Goal: Find specific page/section

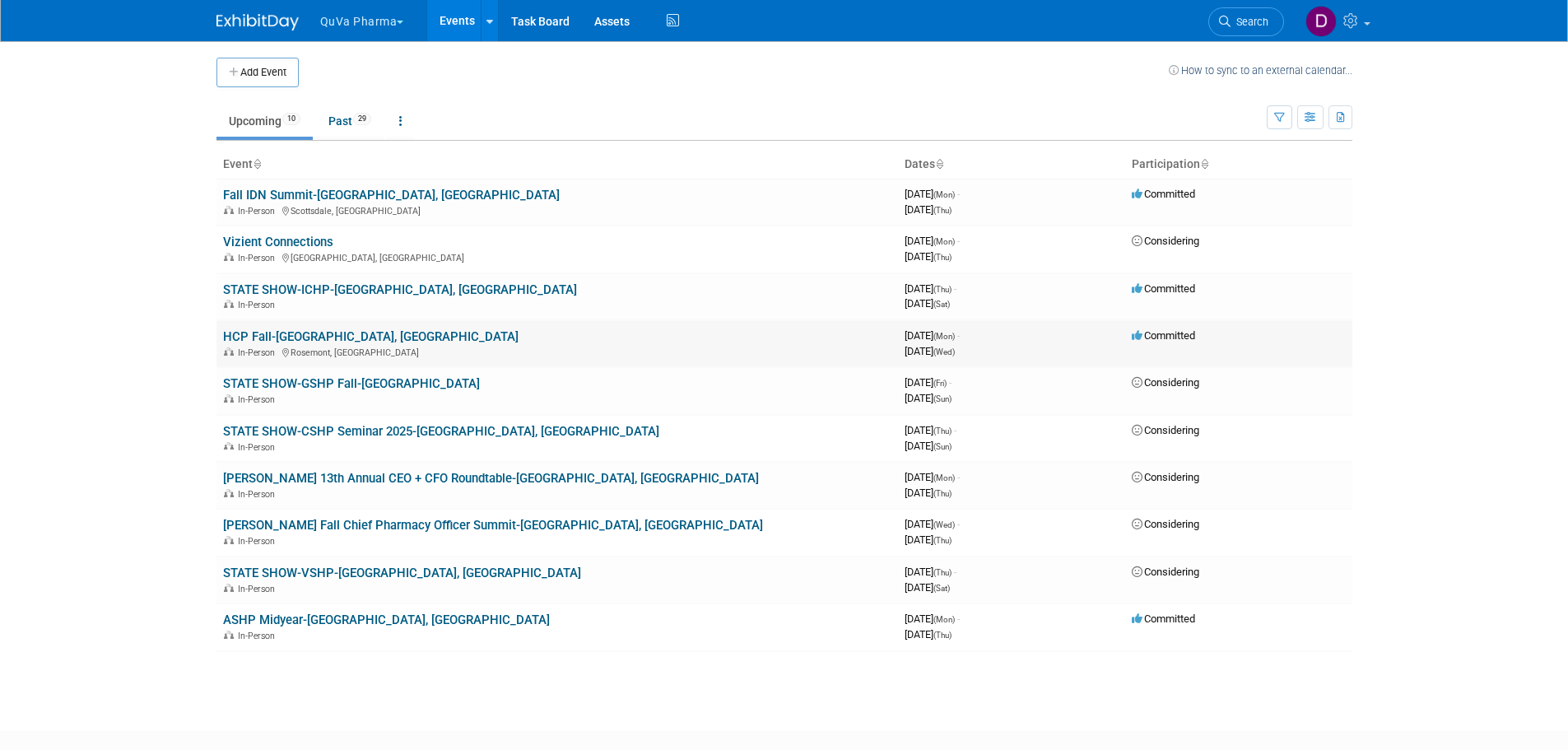
click at [289, 334] on link "HCP Fall-[GEOGRAPHIC_DATA], [GEOGRAPHIC_DATA]" at bounding box center [371, 336] width 295 height 15
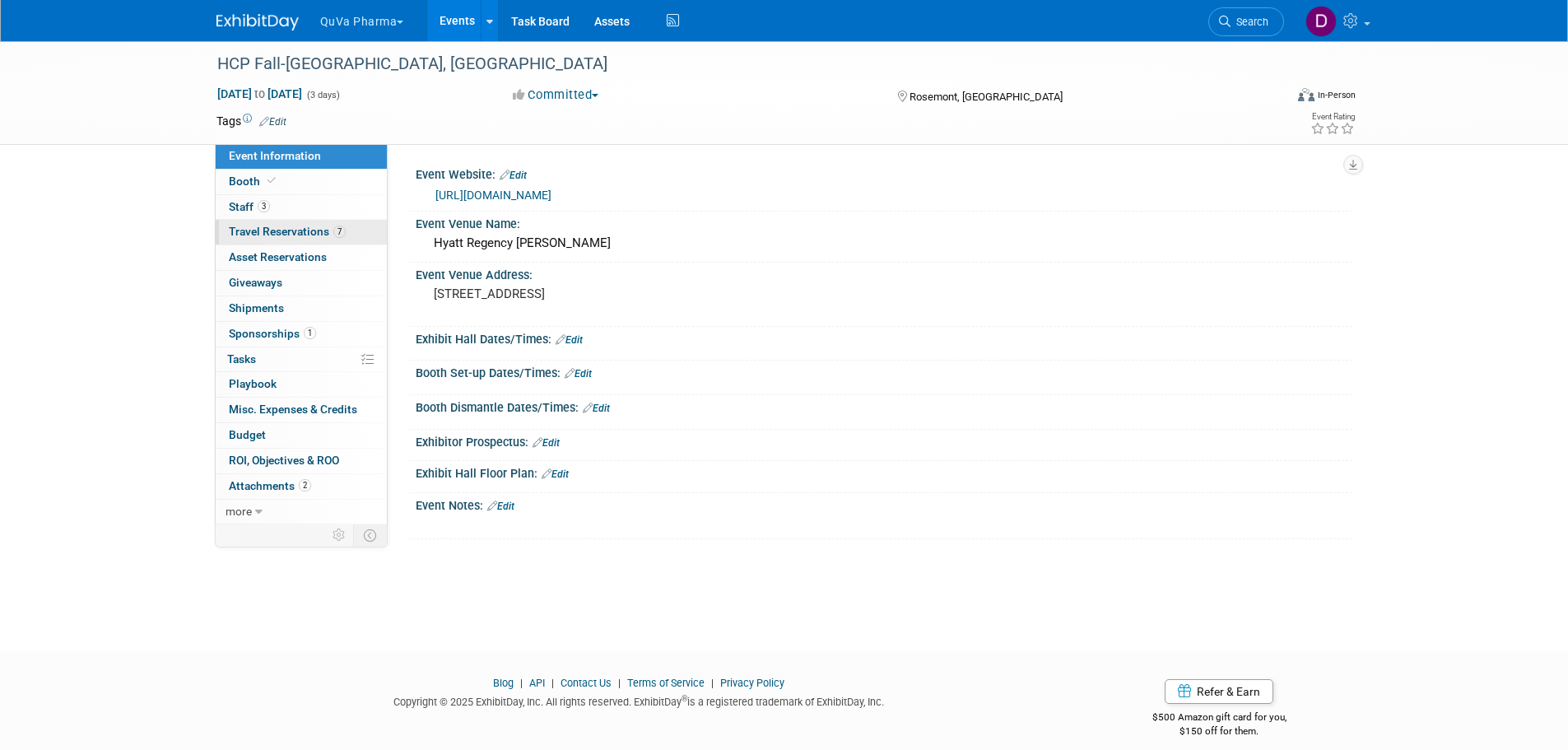
click at [285, 236] on span "Travel Reservations 7" at bounding box center [287, 231] width 117 height 13
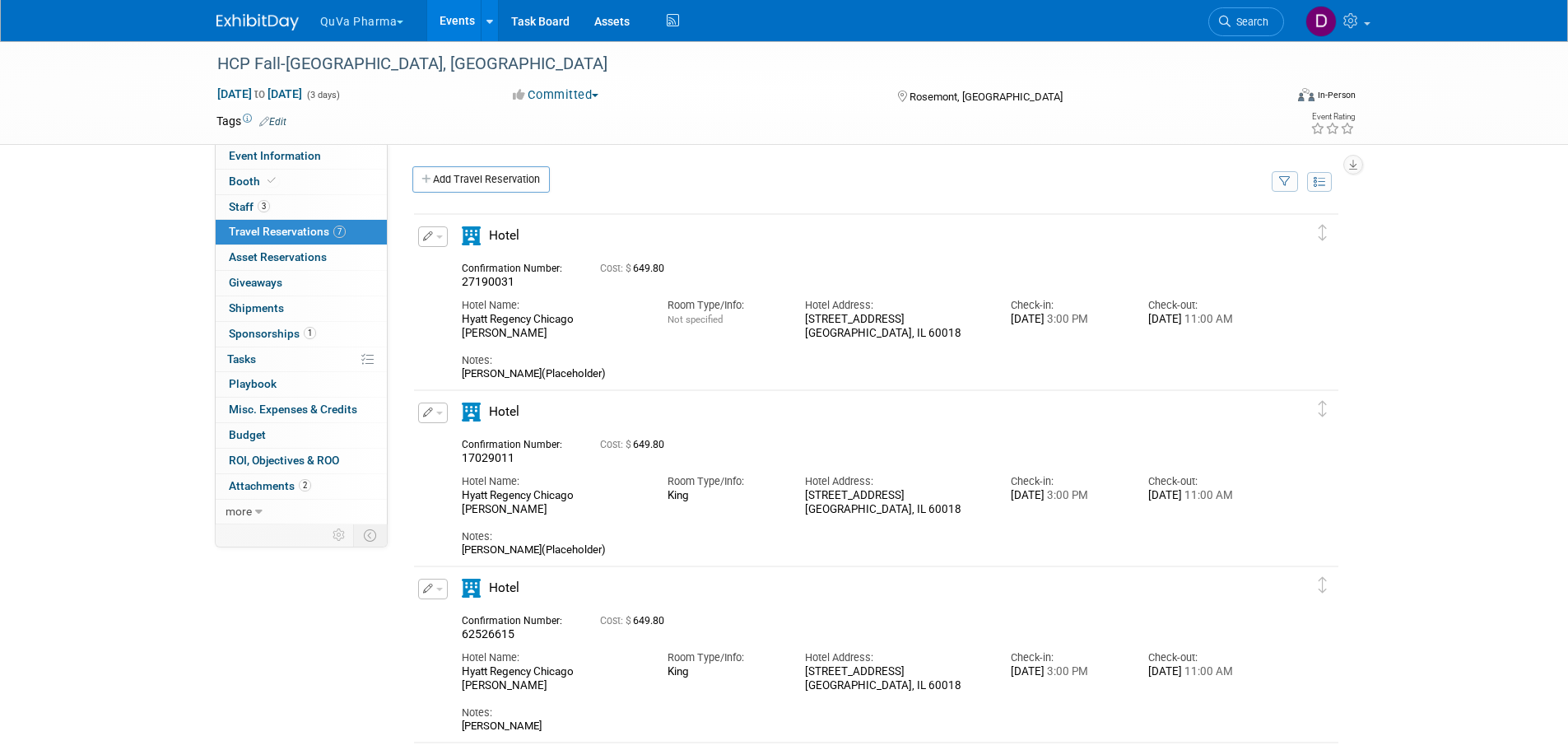
click at [74, 534] on div "HCP Fall-Chicago, IL Sep 29, 2025 to Oct 1, 2025 (3 days) Sep 29, 2025 to Oct 1…" at bounding box center [784, 760] width 1568 height 1438
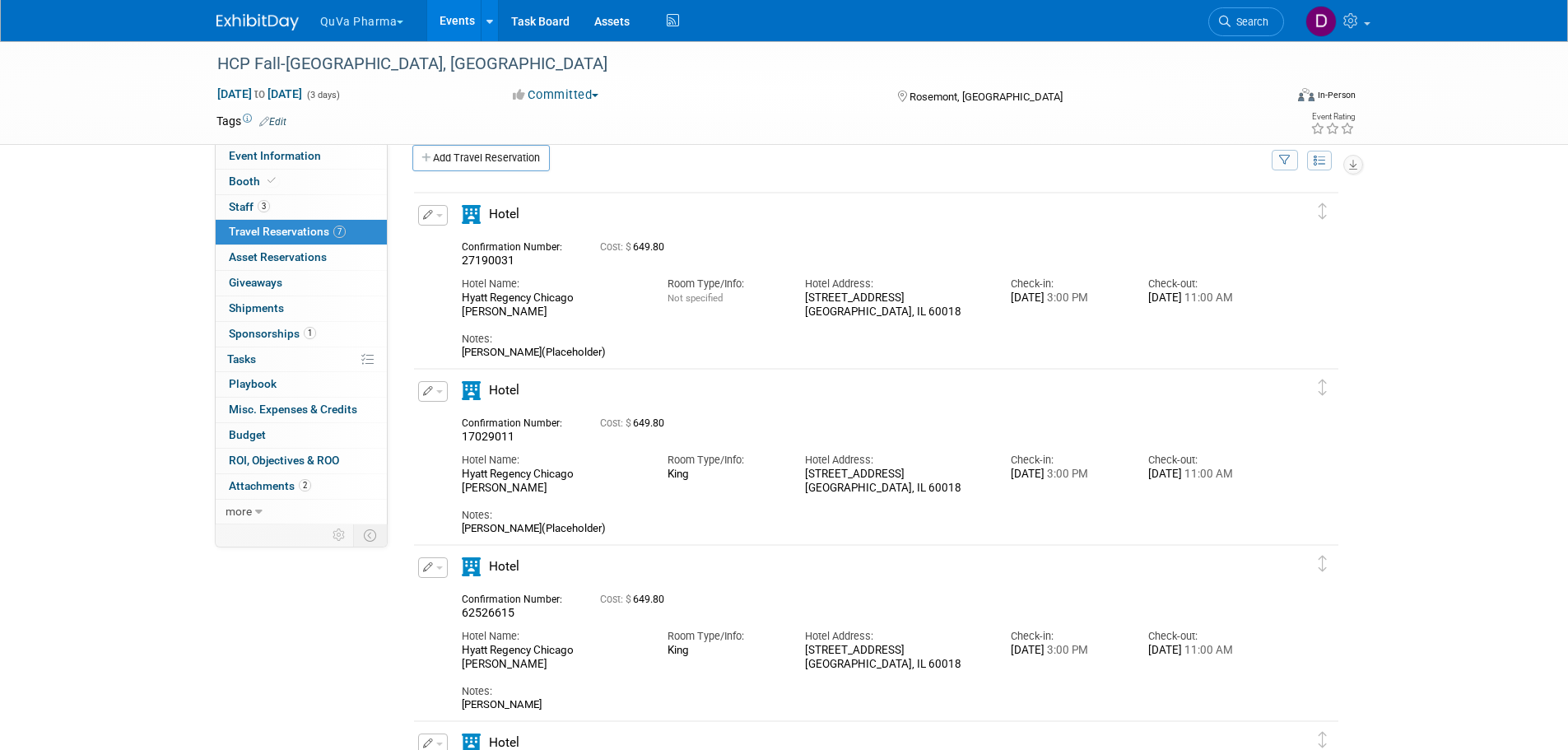
scroll to position [23, 0]
click at [272, 152] on span "Event Information" at bounding box center [274, 156] width 92 height 13
